Goal: Information Seeking & Learning: Understand process/instructions

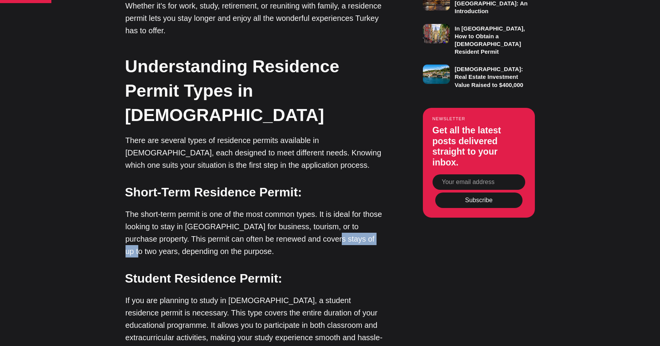
drag, startPoint x: 291, startPoint y: 190, endPoint x: 342, endPoint y: 189, distance: 51.4
click at [342, 208] on p "The short-term permit is one of the most common types. It is ideal for those lo…" at bounding box center [255, 232] width 259 height 49
click at [197, 208] on p "The short-term permit is one of the most common types. It is ideal for those lo…" at bounding box center [255, 232] width 259 height 49
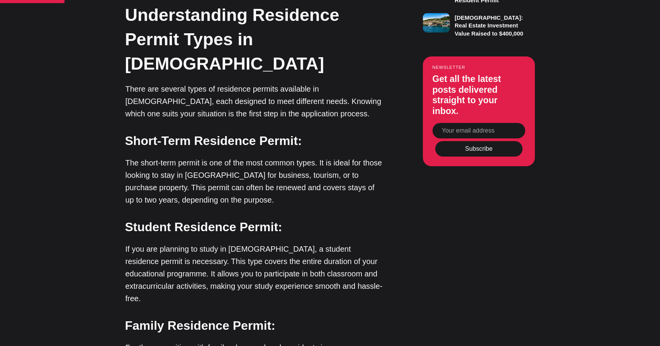
scroll to position [636, 0]
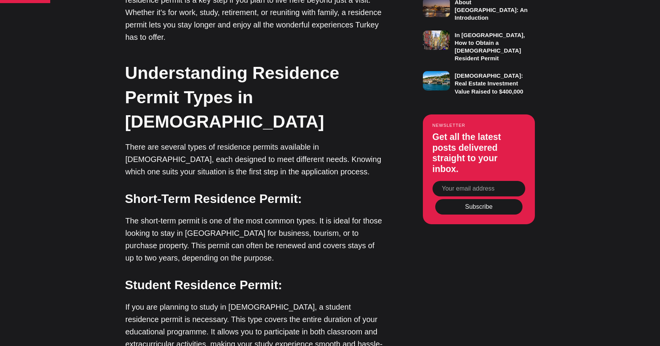
scroll to position [579, 0]
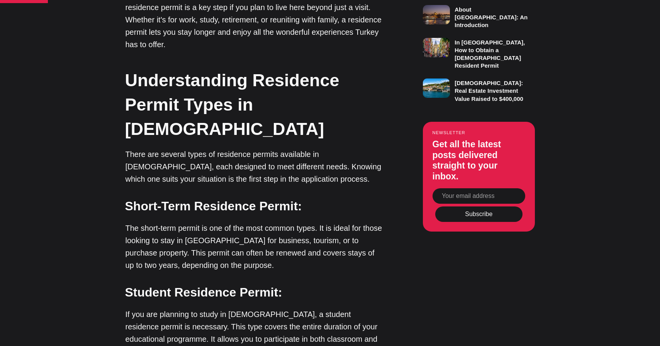
click at [129, 148] on p "There are several types of residence permits available in [DEMOGRAPHIC_DATA], e…" at bounding box center [255, 166] width 259 height 37
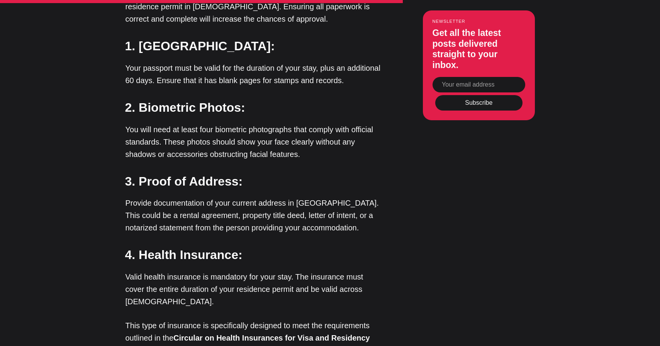
scroll to position [2041, 0]
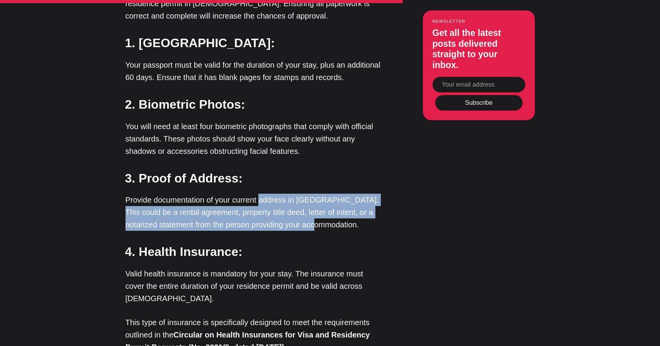
drag, startPoint x: 258, startPoint y: 111, endPoint x: 365, endPoint y: 133, distance: 109.4
click at [365, 194] on p "Provide documentation of your current address in [GEOGRAPHIC_DATA]. This could …" at bounding box center [255, 212] width 259 height 37
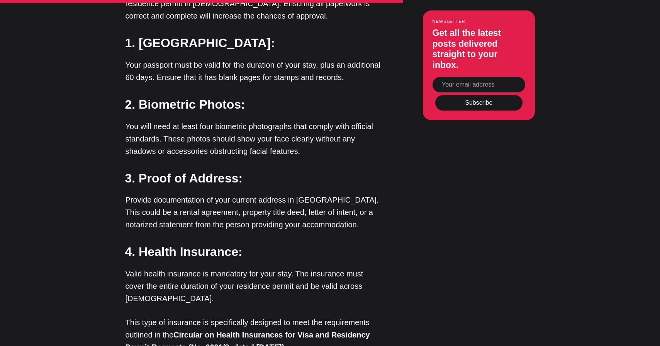
drag, startPoint x: 197, startPoint y: 135, endPoint x: 353, endPoint y: 134, distance: 156.1
click at [354, 194] on p "Provide documentation of your current address in [GEOGRAPHIC_DATA]. This could …" at bounding box center [255, 212] width 259 height 37
click at [353, 194] on p "Provide documentation of your current address in [GEOGRAPHIC_DATA]. This could …" at bounding box center [255, 212] width 259 height 37
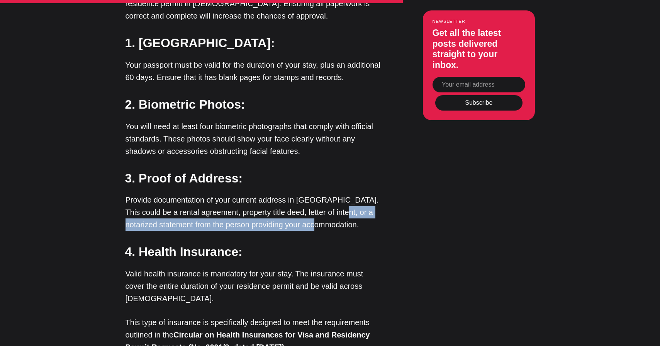
drag, startPoint x: 341, startPoint y: 139, endPoint x: 325, endPoint y: 128, distance: 19.7
click at [325, 194] on p "Provide documentation of your current address in [GEOGRAPHIC_DATA]. This could …" at bounding box center [255, 212] width 259 height 37
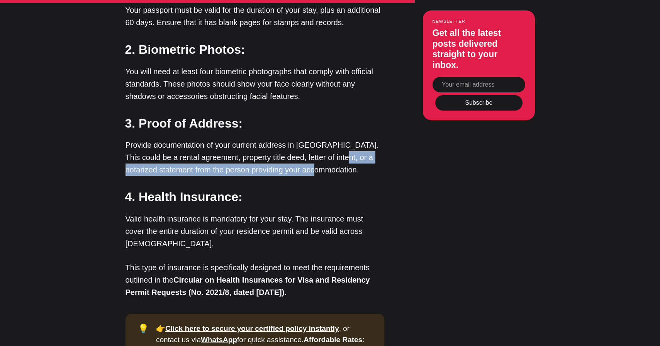
scroll to position [2097, 0]
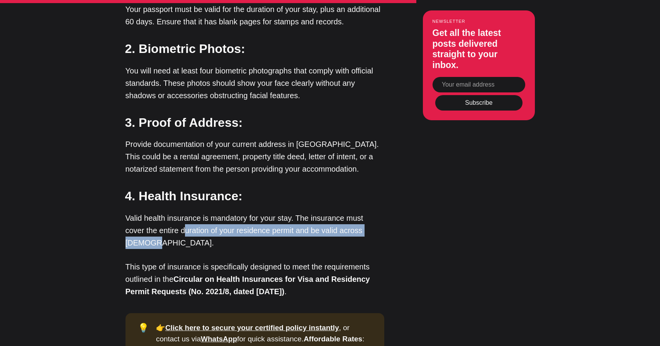
drag, startPoint x: 163, startPoint y: 139, endPoint x: 397, endPoint y: 141, distance: 233.4
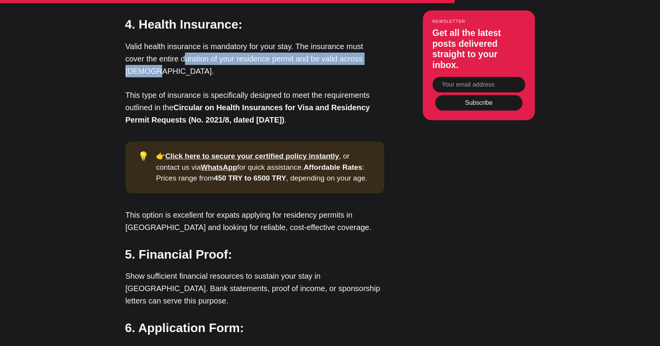
scroll to position [2281, 0]
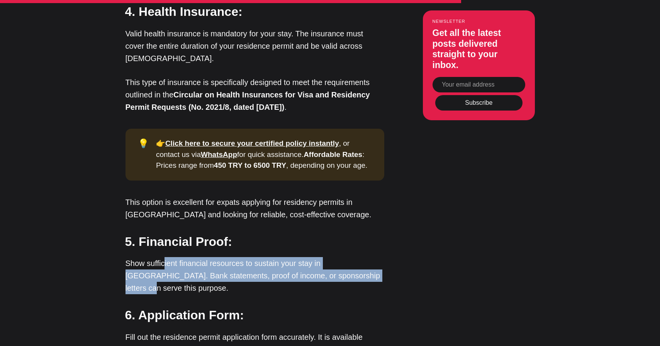
drag, startPoint x: 163, startPoint y: 167, endPoint x: 342, endPoint y: 173, distance: 179.0
click at [342, 257] on p "Show sufficient financial resources to sustain your stay in [GEOGRAPHIC_DATA]. …" at bounding box center [255, 275] width 259 height 37
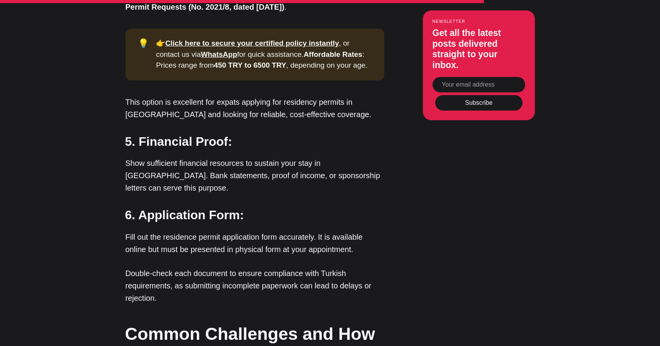
scroll to position [2382, 0]
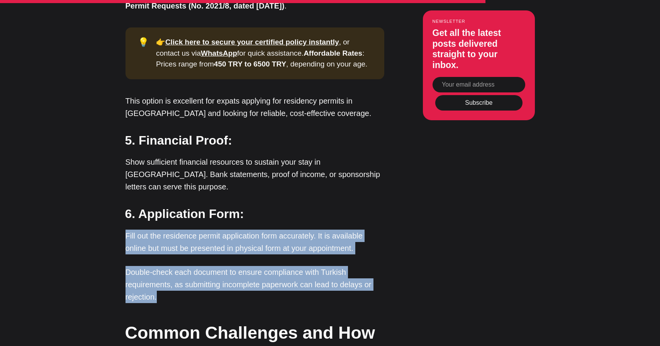
drag, startPoint x: 179, startPoint y: 179, endPoint x: 106, endPoint y: 123, distance: 92.4
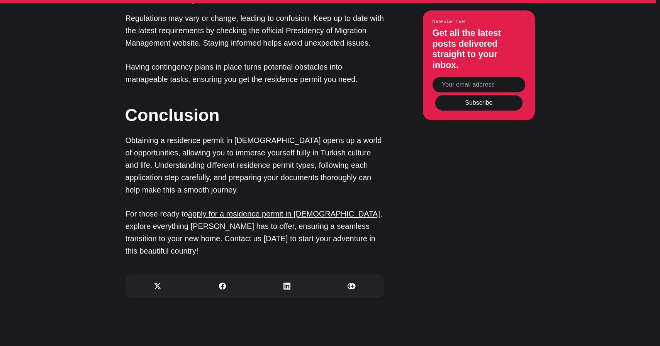
scroll to position [3092, 0]
